Goal: Task Accomplishment & Management: Use online tool/utility

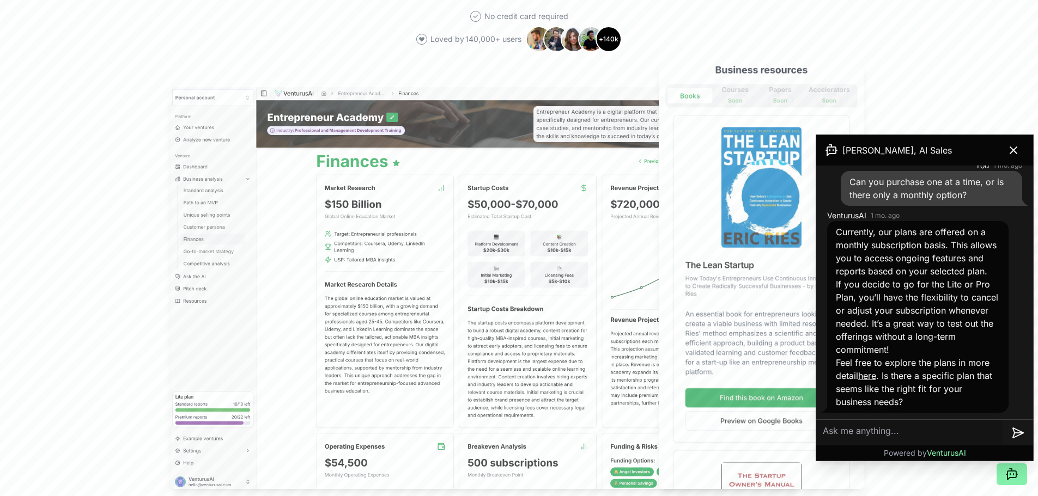
scroll to position [490, 0]
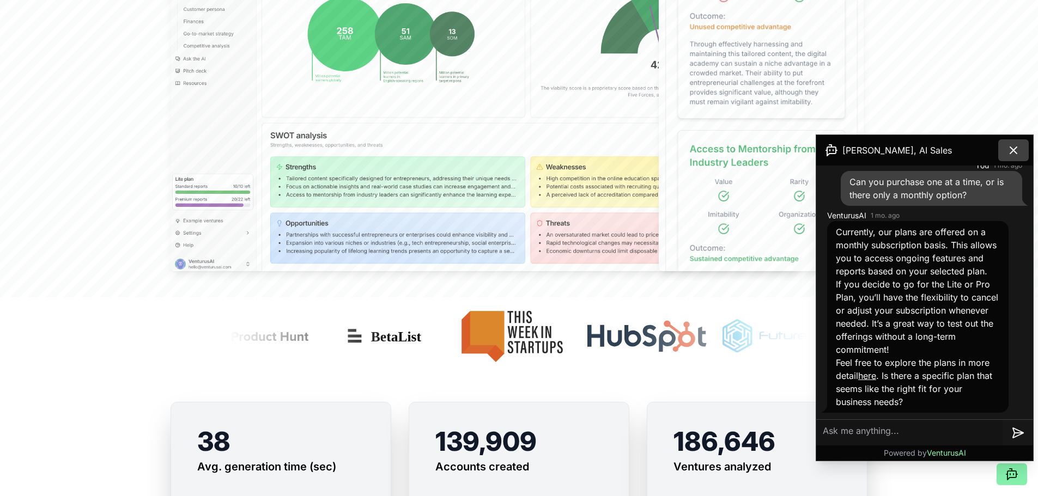
click at [1014, 149] on icon at bounding box center [1013, 150] width 7 height 7
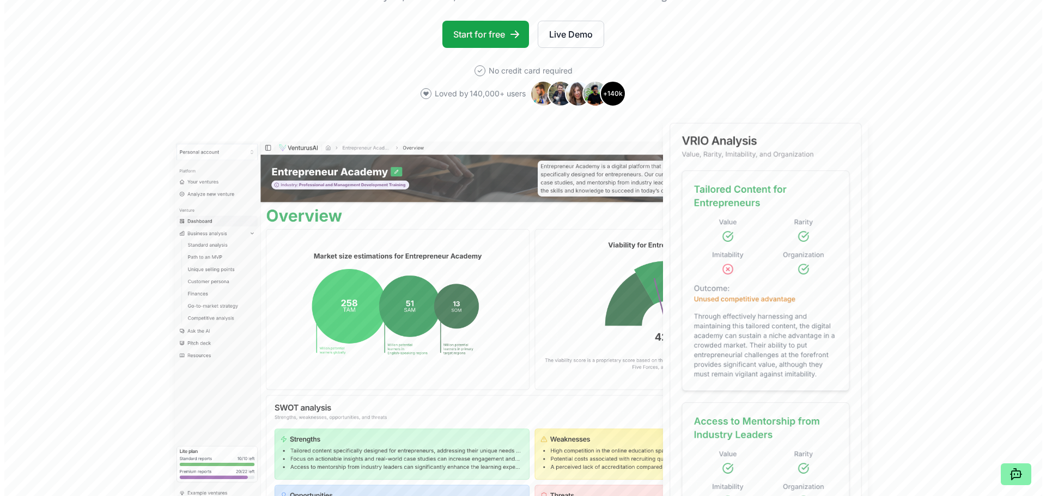
scroll to position [0, 0]
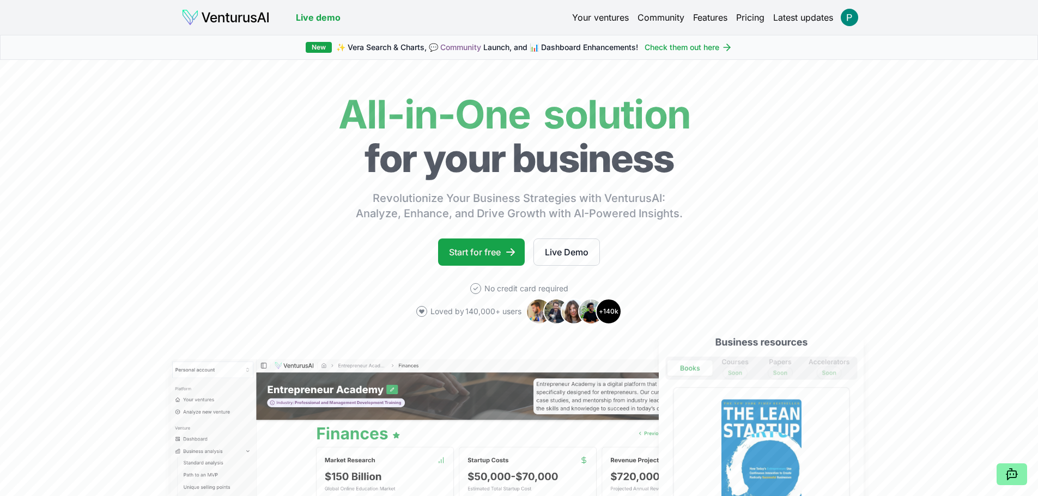
click at [611, 18] on link "Your ventures" at bounding box center [600, 17] width 57 height 13
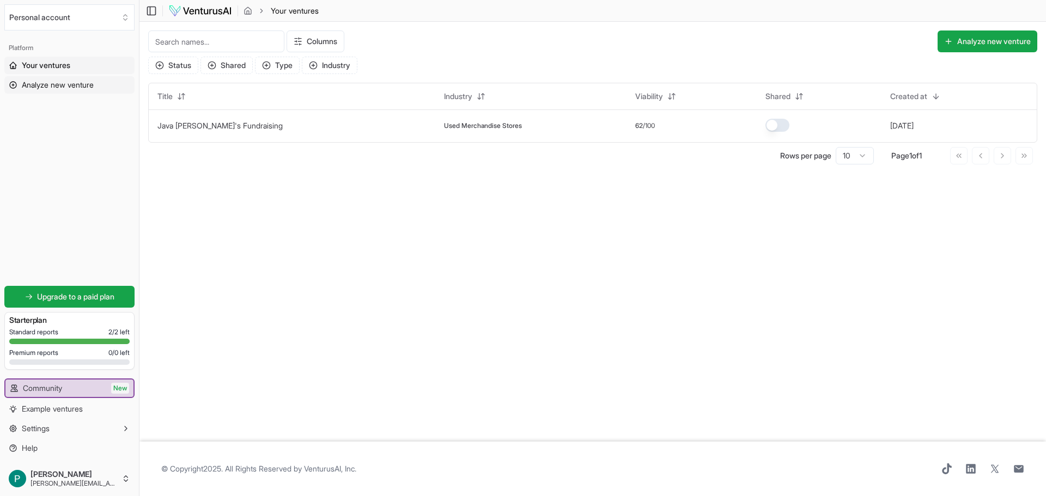
click at [48, 83] on span "Analyze new venture" at bounding box center [58, 85] width 72 height 11
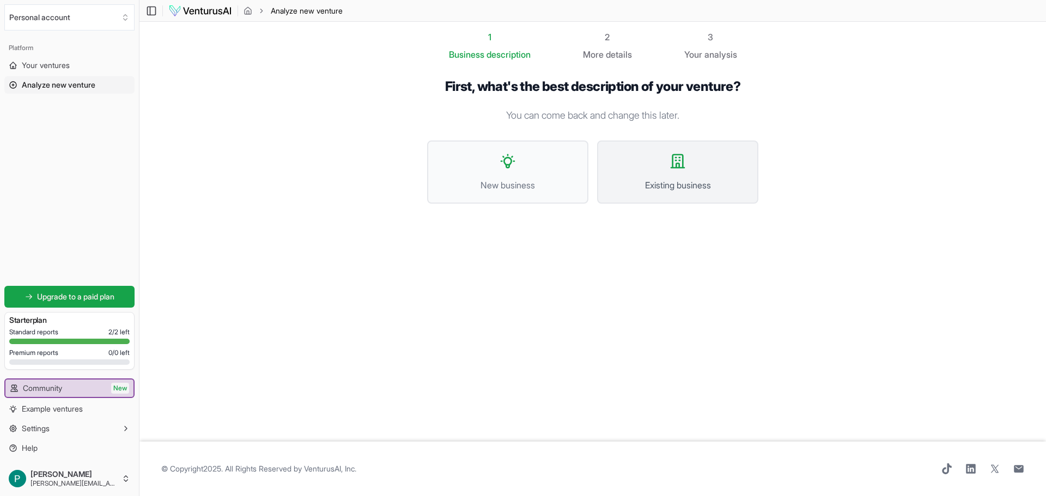
click at [663, 153] on button "Existing business" at bounding box center [677, 172] width 161 height 63
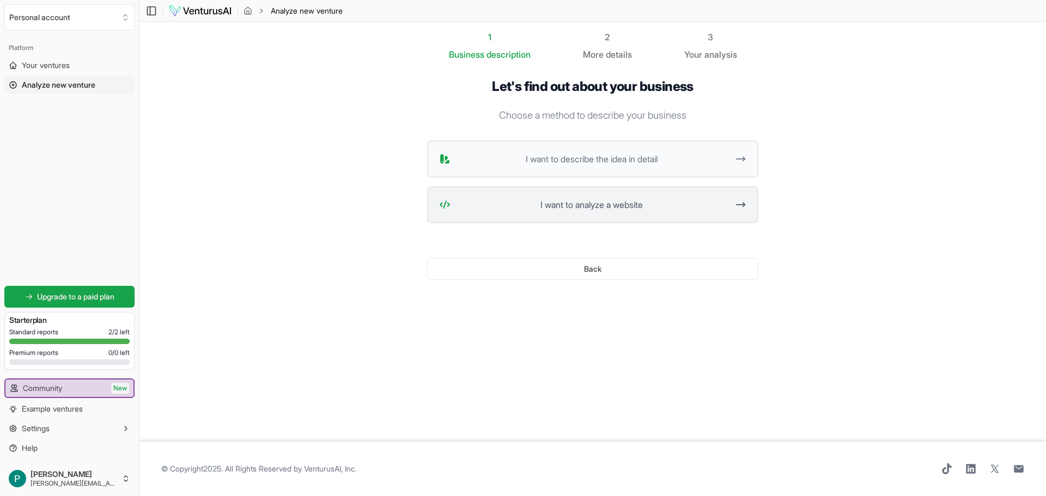
click at [587, 205] on span "I want to analyze a website" at bounding box center [591, 204] width 273 height 13
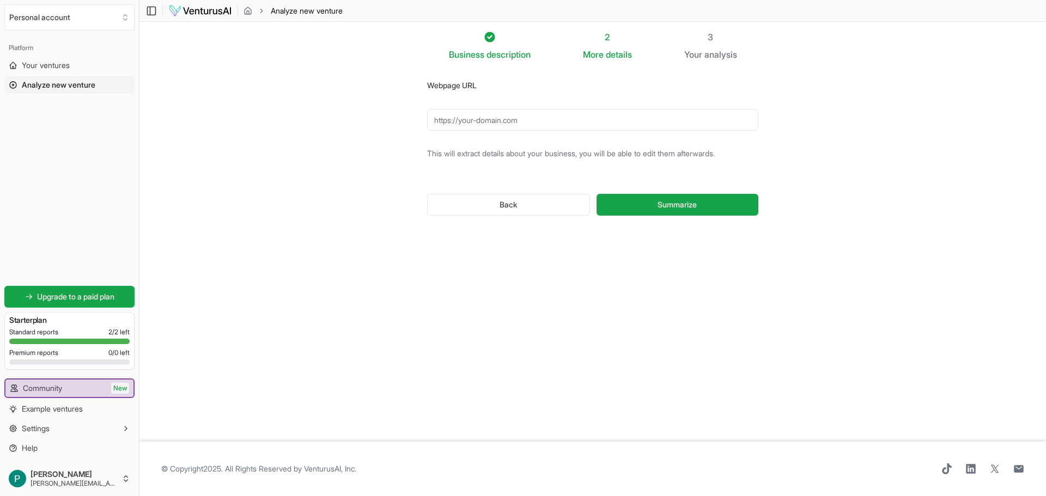
click at [535, 119] on input "Webpage URL" at bounding box center [592, 120] width 331 height 22
click at [504, 121] on input "Webpage URL" at bounding box center [592, 120] width 331 height 22
paste input "[URL][DOMAIN_NAME]"
type input "[URL][DOMAIN_NAME]"
click at [637, 201] on button "Summarize" at bounding box center [678, 205] width 162 height 22
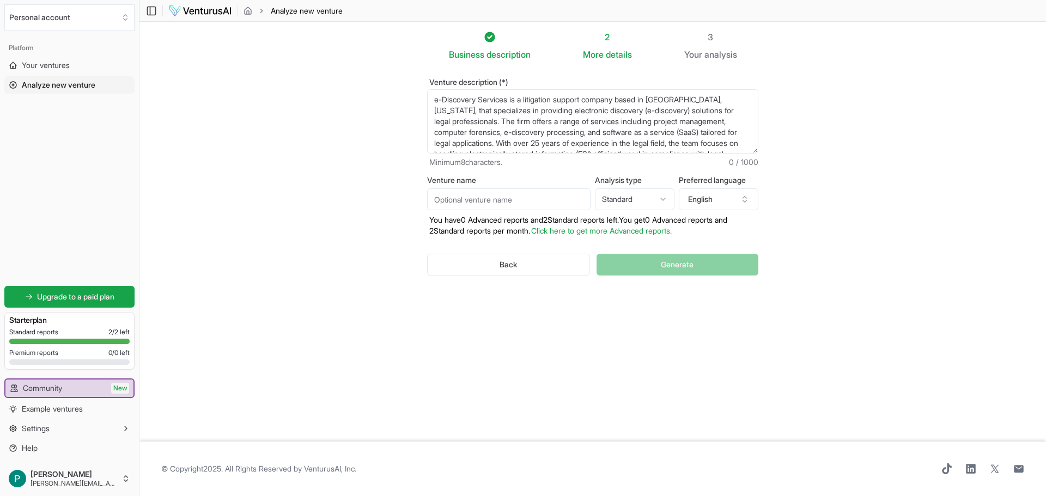
click at [458, 195] on input "Venture name" at bounding box center [508, 200] width 163 height 22
type input "On The Record e-Discovery Services"
click at [593, 229] on link "Click here to get more Advanced reports." at bounding box center [601, 230] width 141 height 9
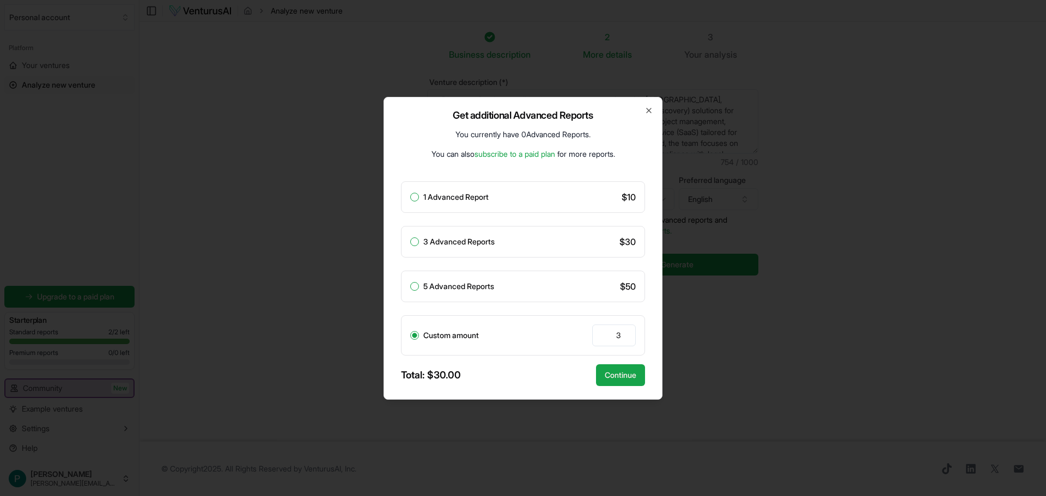
click at [463, 195] on label "1 Advanced Report" at bounding box center [455, 197] width 65 height 8
click at [419, 195] on button "1 Advanced Report" at bounding box center [414, 197] width 9 height 9
radio input "true"
click at [605, 372] on button "Continue" at bounding box center [620, 375] width 49 height 22
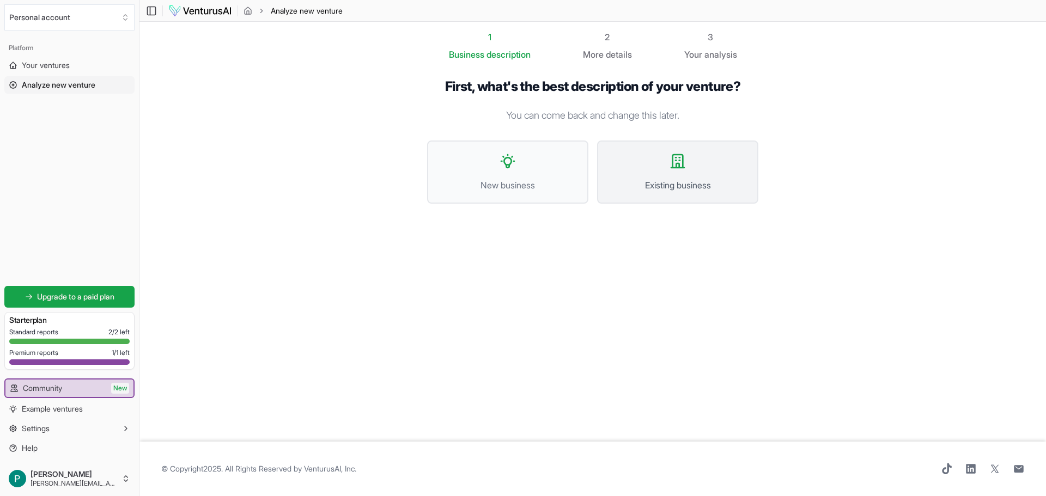
click at [658, 171] on button "Existing business" at bounding box center [677, 172] width 161 height 63
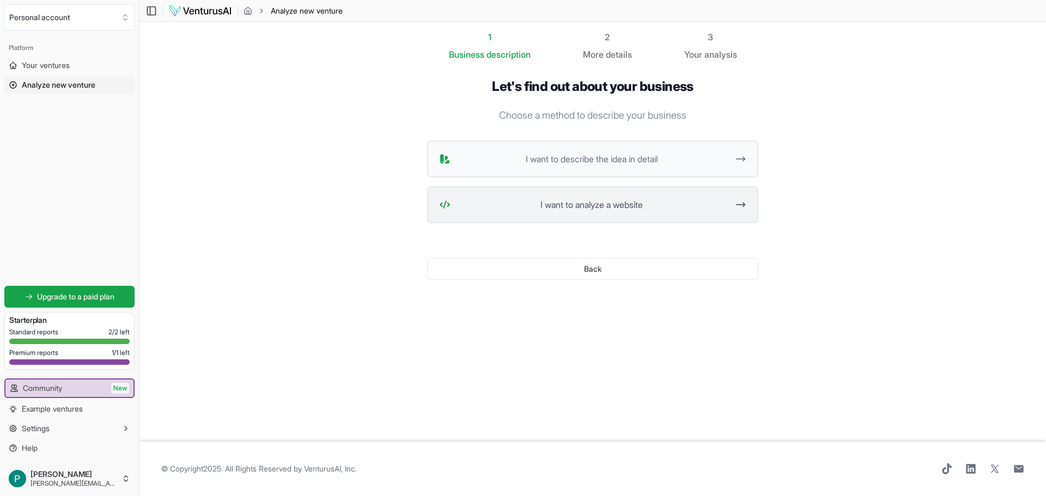
click at [595, 203] on span "I want to analyze a website" at bounding box center [591, 204] width 273 height 13
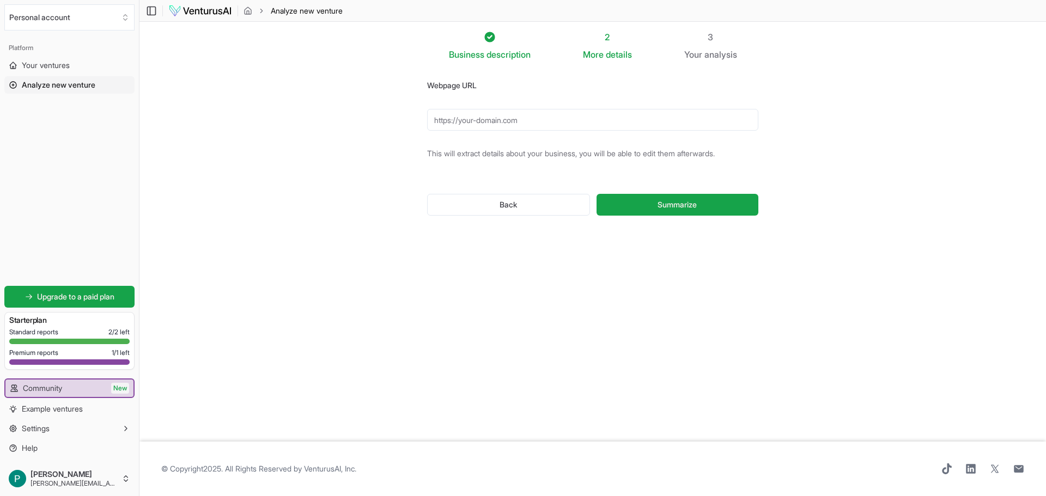
click at [537, 118] on input "Webpage URL" at bounding box center [592, 120] width 331 height 22
type input "[URL][DOMAIN_NAME]"
click at [661, 206] on span "Summarize" at bounding box center [677, 204] width 39 height 11
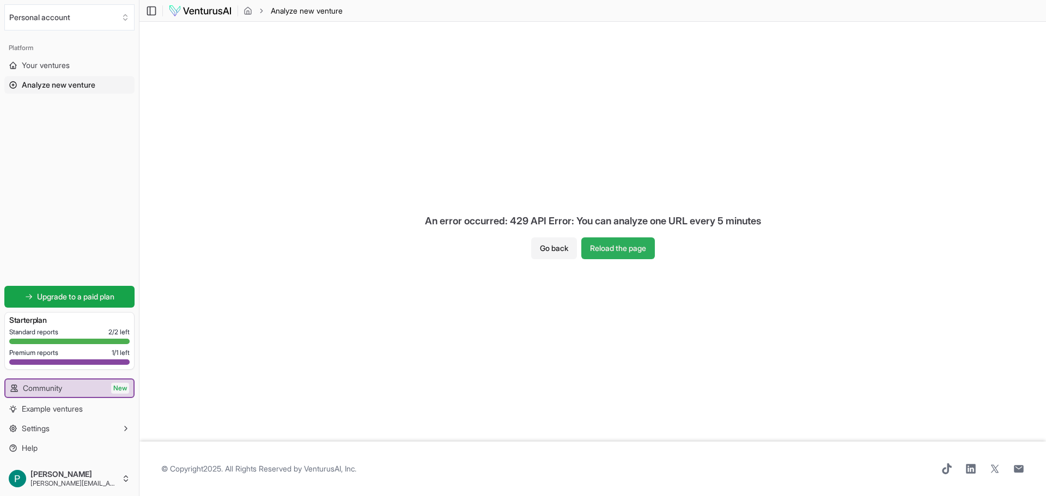
click at [609, 239] on button "Reload the page" at bounding box center [618, 249] width 74 height 22
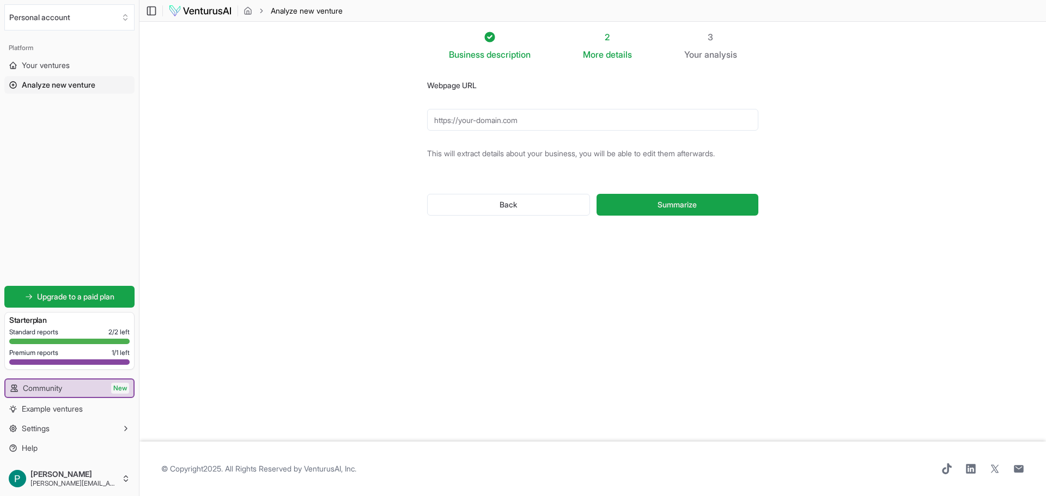
click at [78, 360] on div at bounding box center [69, 362] width 120 height 5
click at [50, 58] on link "Your ventures" at bounding box center [69, 65] width 130 height 17
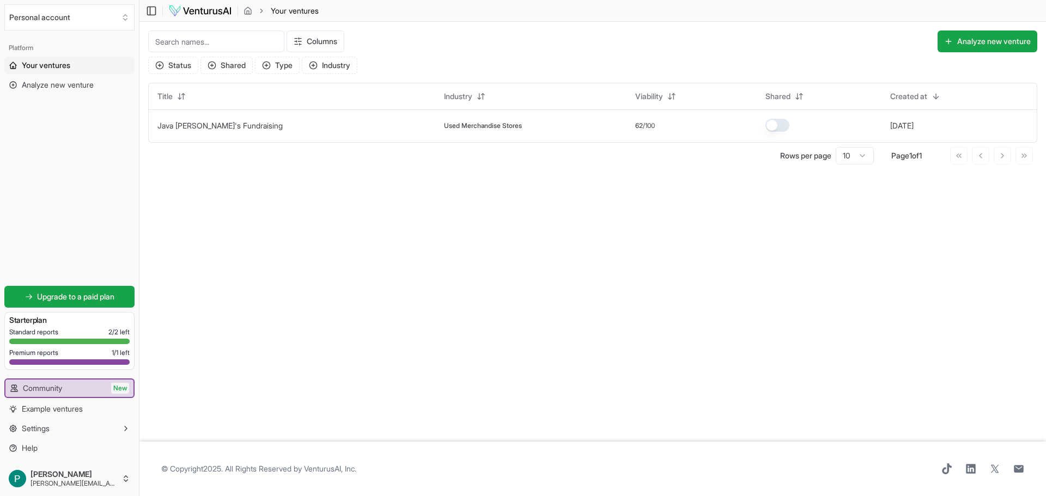
click at [57, 355] on span "Premium reports" at bounding box center [33, 353] width 49 height 9
click at [62, 409] on span "Example ventures" at bounding box center [52, 409] width 61 height 11
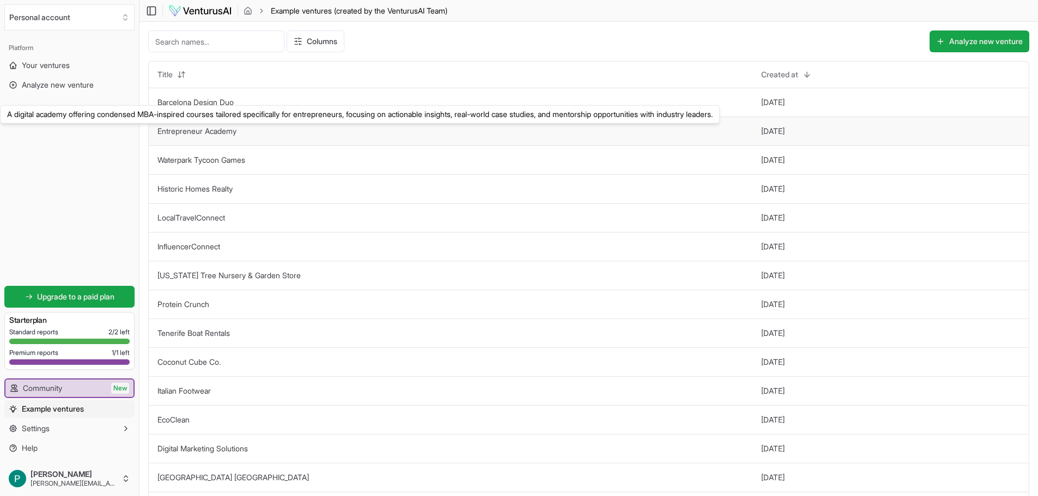
click at [228, 130] on link "Entrepreneur Academy" at bounding box center [196, 130] width 79 height 9
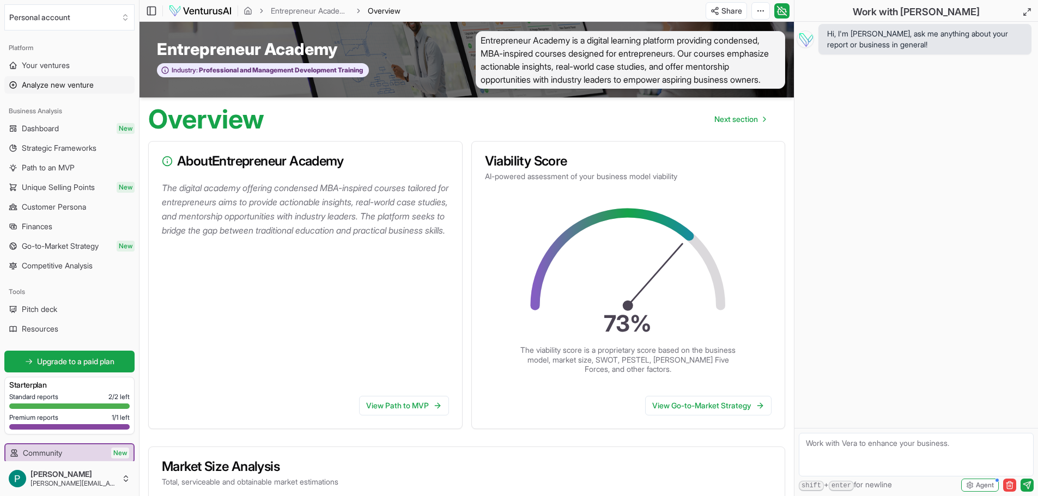
click at [63, 90] on link "Analyze new venture" at bounding box center [69, 84] width 130 height 17
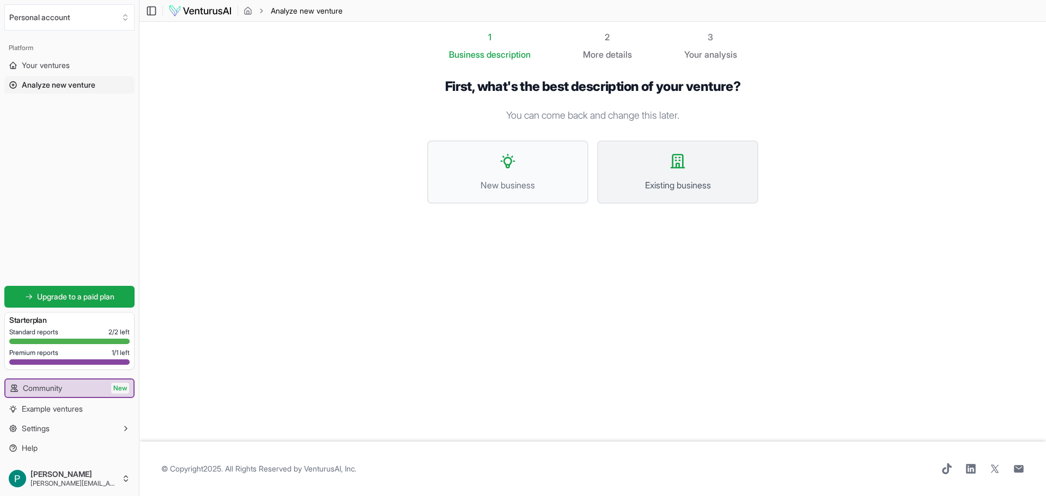
click at [682, 168] on icon at bounding box center [677, 161] width 13 height 13
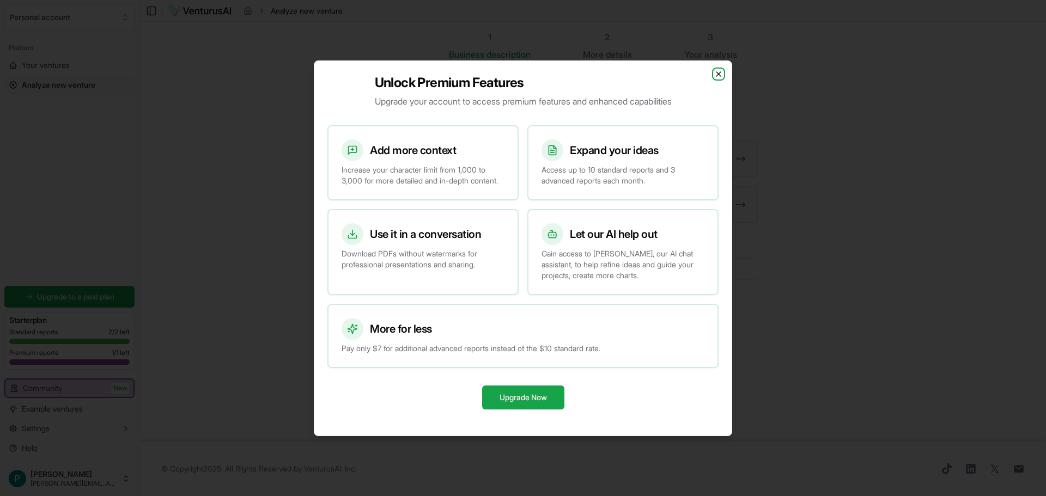
click at [717, 70] on icon "button" at bounding box center [718, 74] width 9 height 9
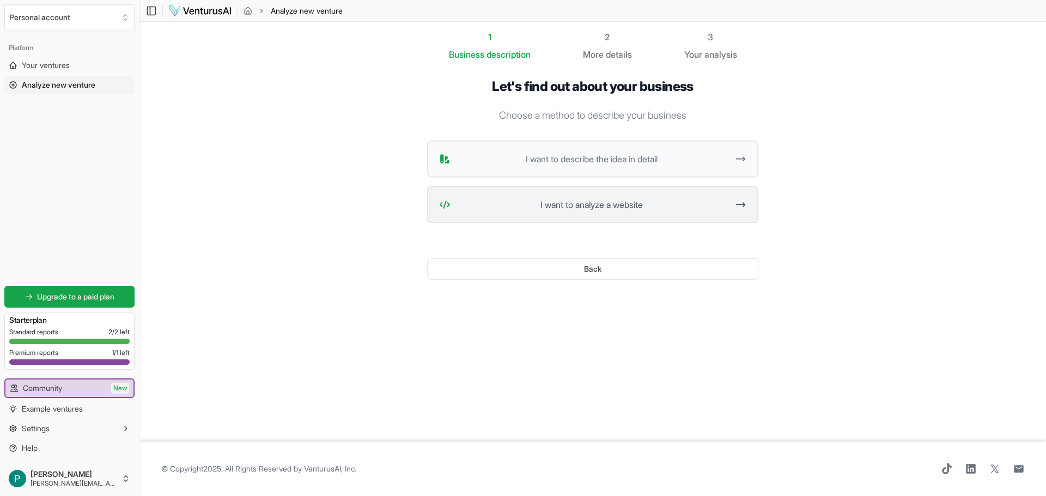
click at [570, 205] on span "I want to analyze a website" at bounding box center [591, 204] width 273 height 13
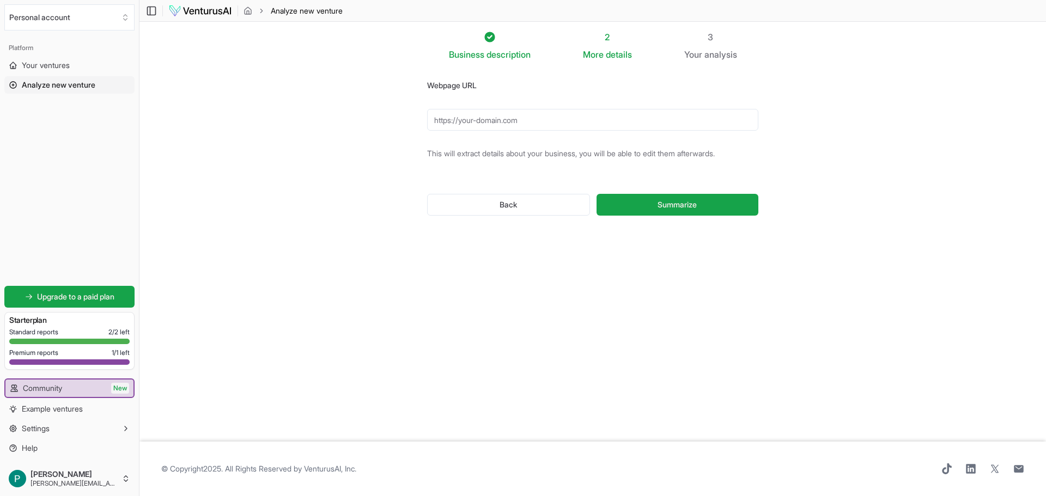
click at [492, 117] on input "Webpage URL" at bounding box center [592, 120] width 331 height 22
type input "http://www.javajoesfundraising.org"
click at [659, 204] on span "Summarize" at bounding box center [677, 204] width 39 height 11
click at [512, 120] on input "Webpage URL" at bounding box center [592, 120] width 331 height 22
type input "[URL][DOMAIN_NAME]"
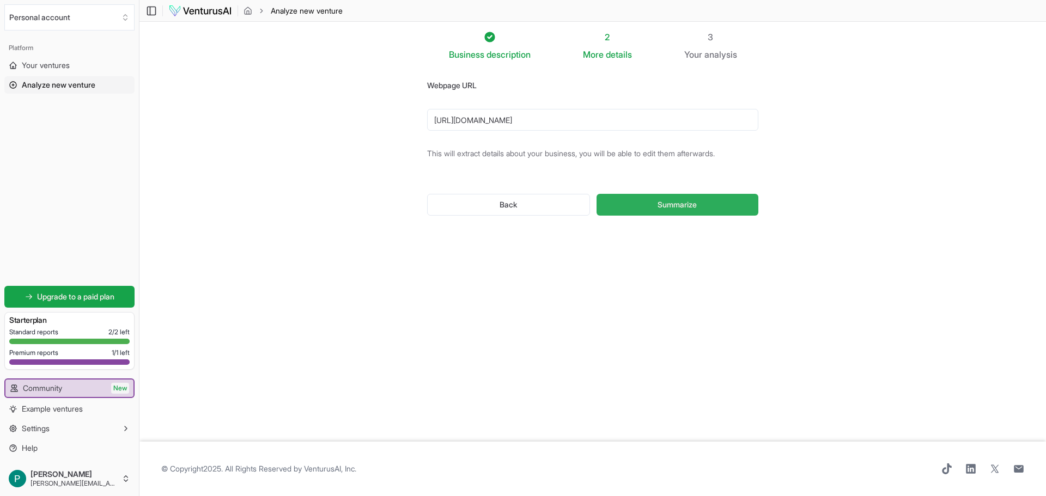
click at [642, 198] on button "Summarize" at bounding box center [678, 205] width 162 height 22
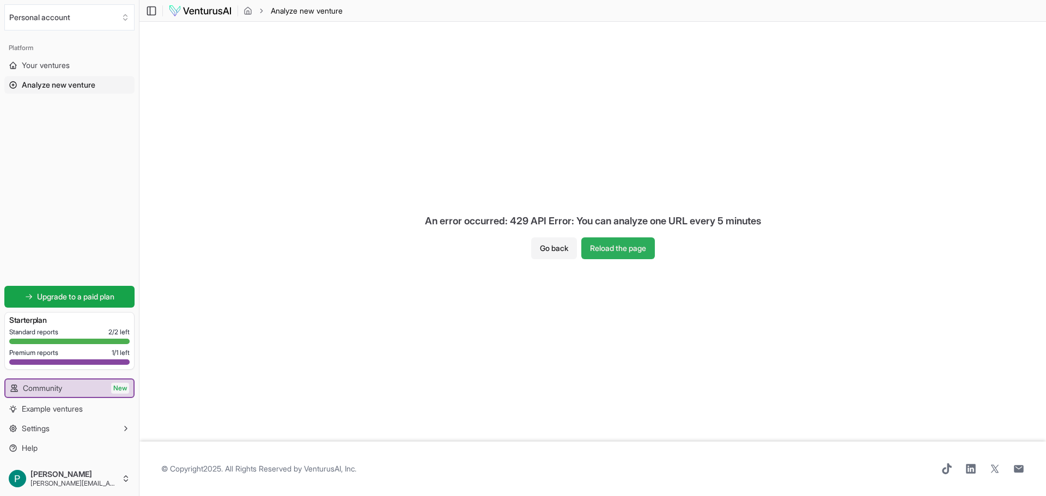
click at [622, 246] on button "Reload the page" at bounding box center [618, 249] width 74 height 22
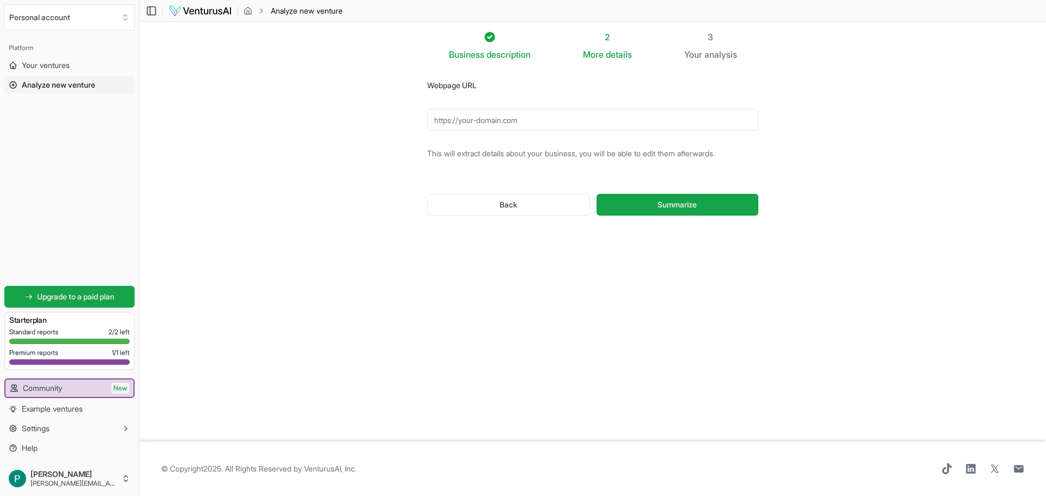
click at [478, 125] on input "Webpage URL" at bounding box center [592, 120] width 331 height 22
type input "[URL][DOMAIN_NAME]"
click at [671, 207] on span "Summarize" at bounding box center [677, 204] width 39 height 11
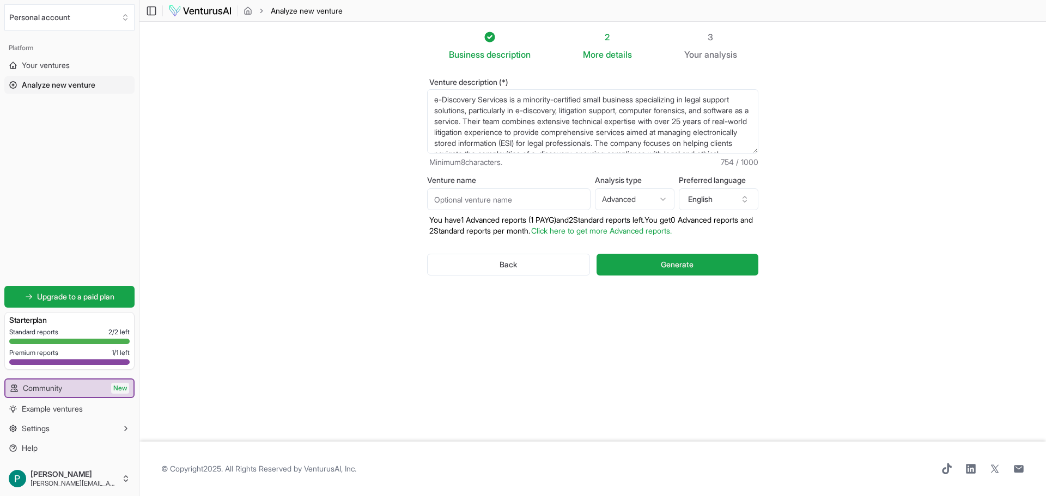
click at [501, 197] on input "Venture name" at bounding box center [508, 200] width 163 height 22
click at [557, 202] on input "On The Record e-Discovery" at bounding box center [508, 200] width 163 height 22
type input "On The Record e-Discovery Services"
click at [663, 264] on span "Generate" at bounding box center [677, 264] width 33 height 11
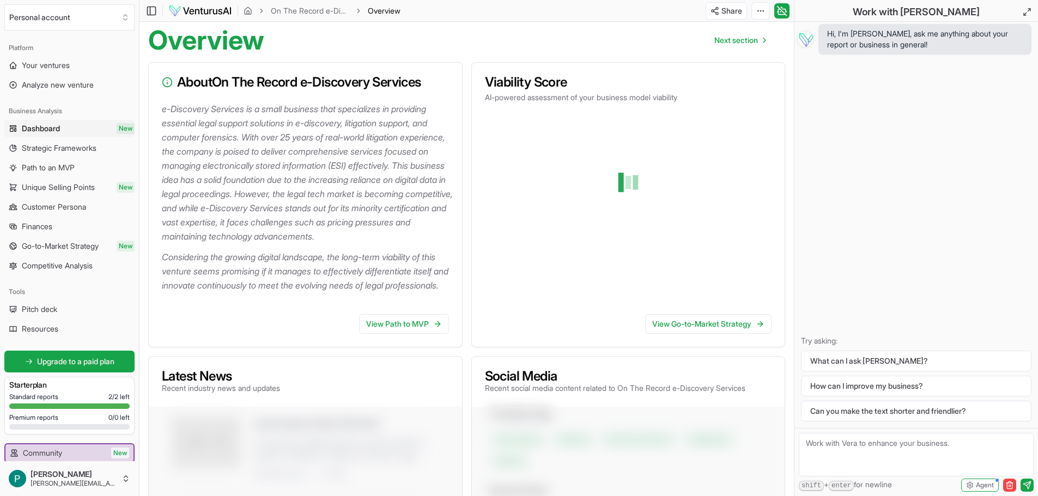
scroll to position [109, 0]
